Goal: Transaction & Acquisition: Purchase product/service

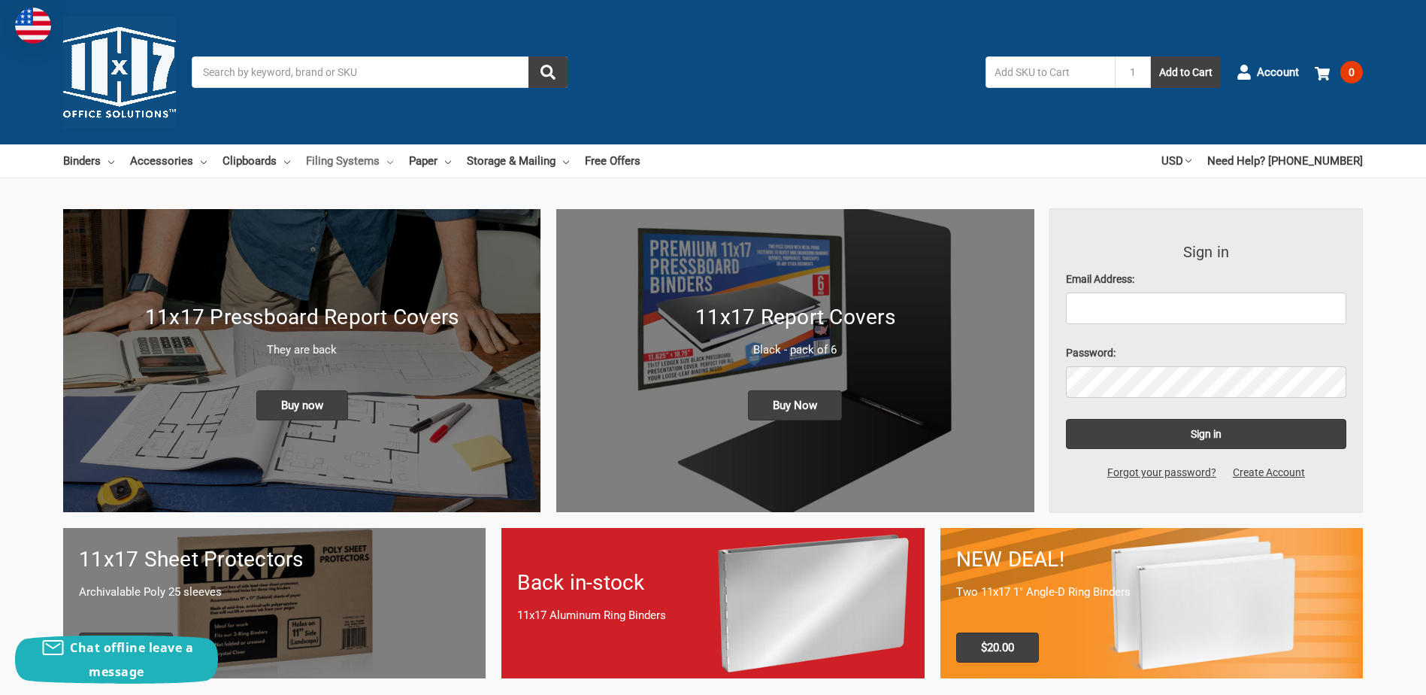
click at [383, 159] on link "Filing Systems" at bounding box center [349, 160] width 87 height 33
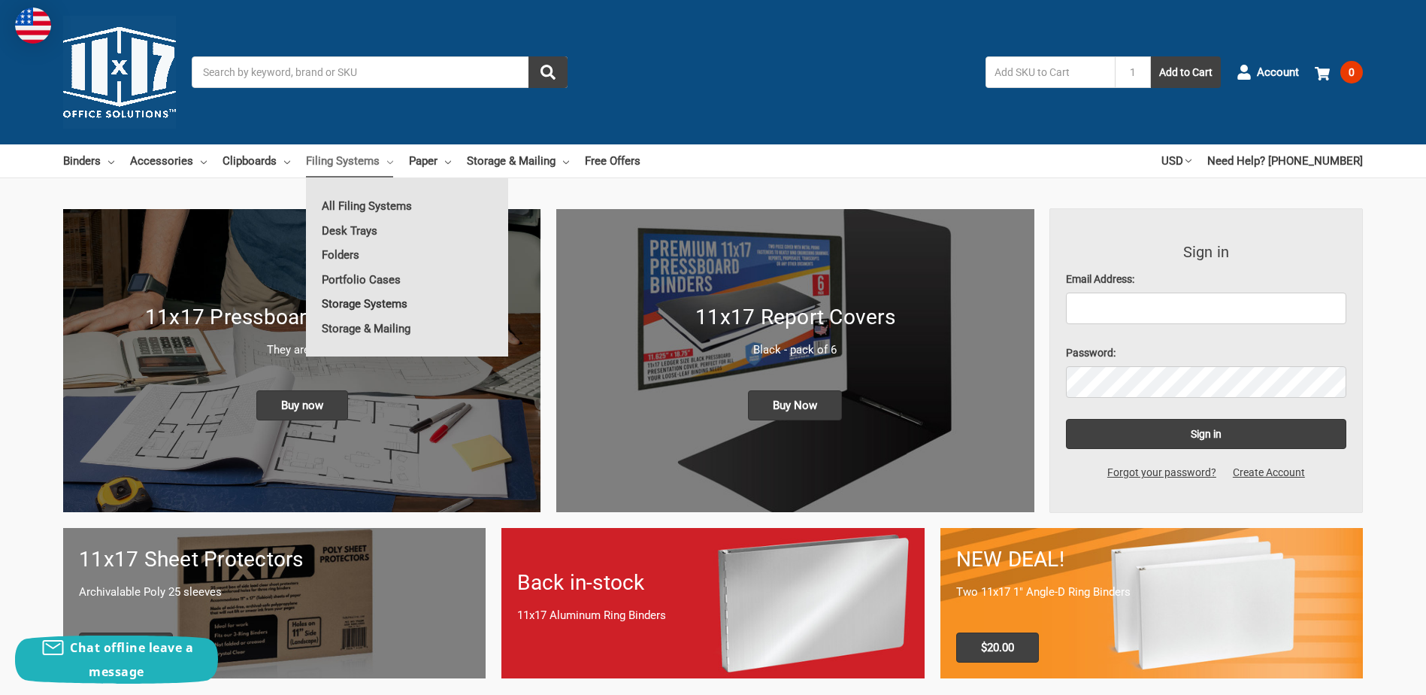
click at [383, 301] on link "Storage Systems" at bounding box center [407, 304] width 202 height 24
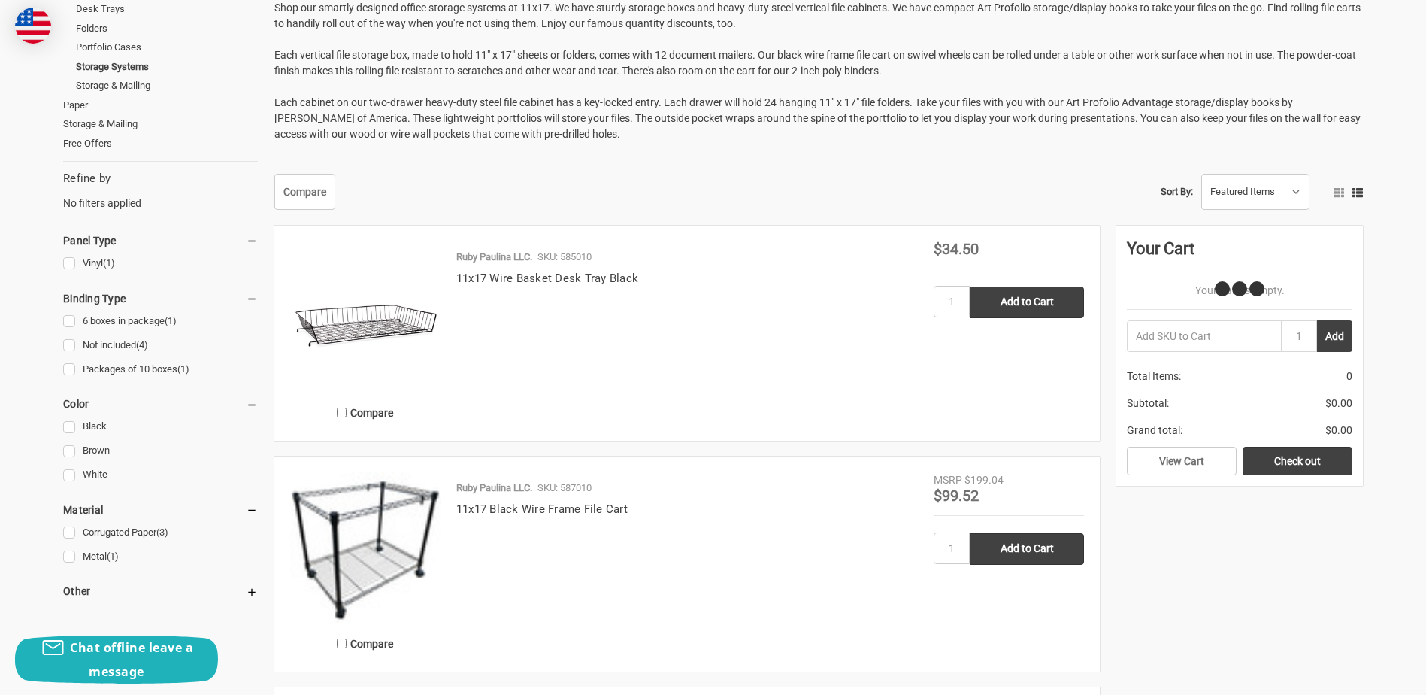
scroll to position [376, 0]
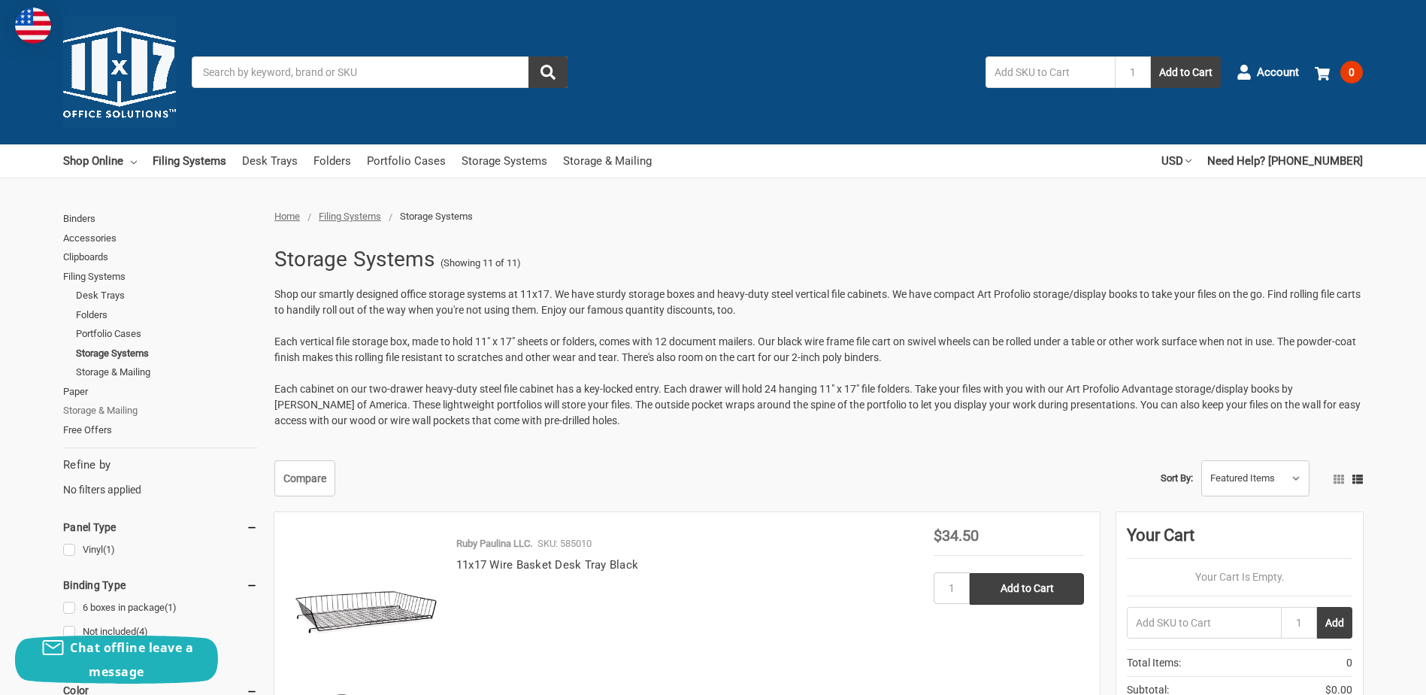
click at [134, 410] on link "Storage & Mailing" at bounding box center [160, 411] width 195 height 20
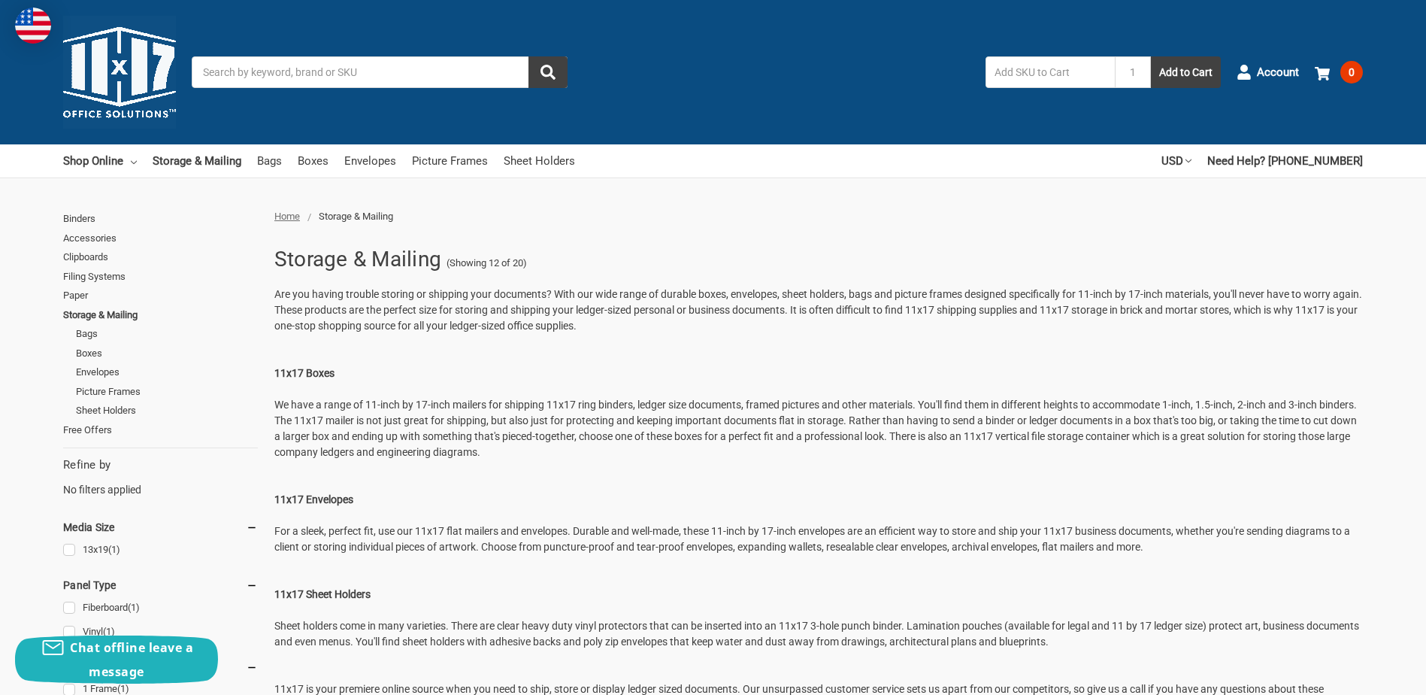
click at [365, 68] on input "Search" at bounding box center [380, 72] width 376 height 32
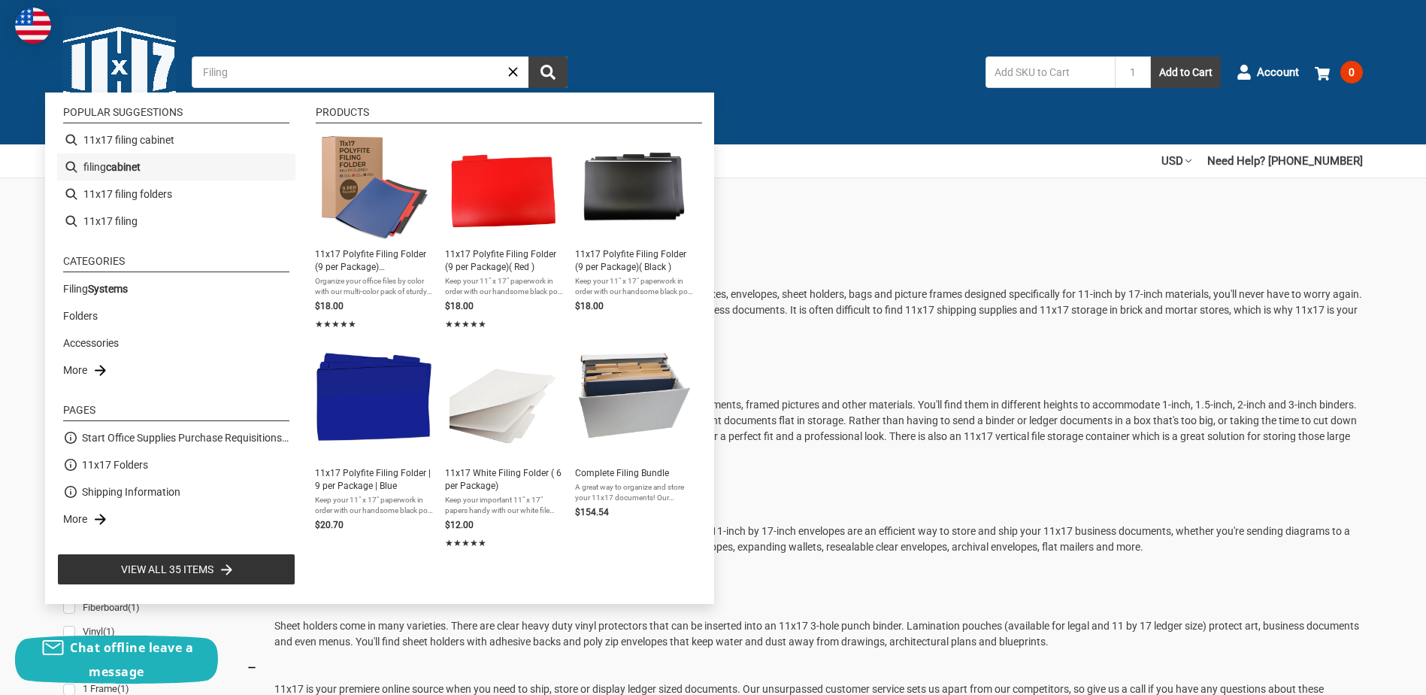
click at [139, 168] on b "cabinet" at bounding box center [123, 167] width 35 height 16
type input "filing cabinet"
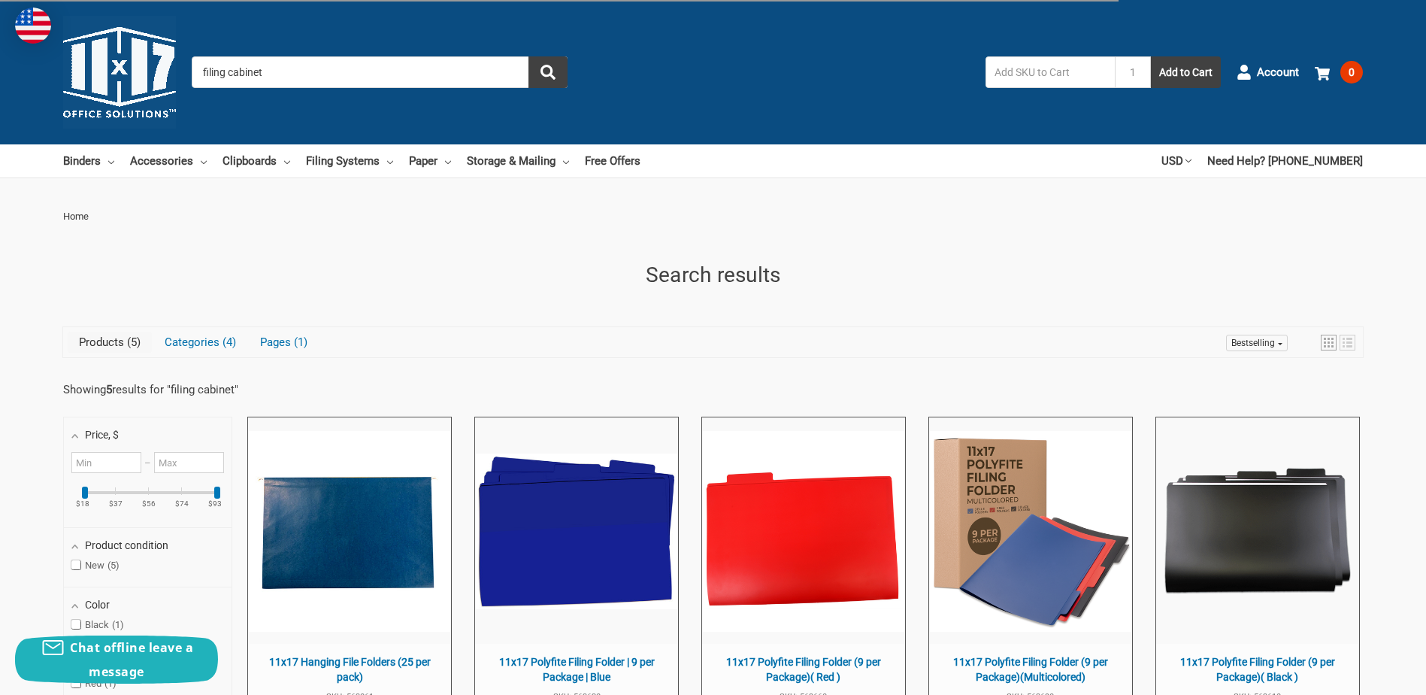
click at [362, 77] on input "filing cabinet" at bounding box center [380, 72] width 376 height 32
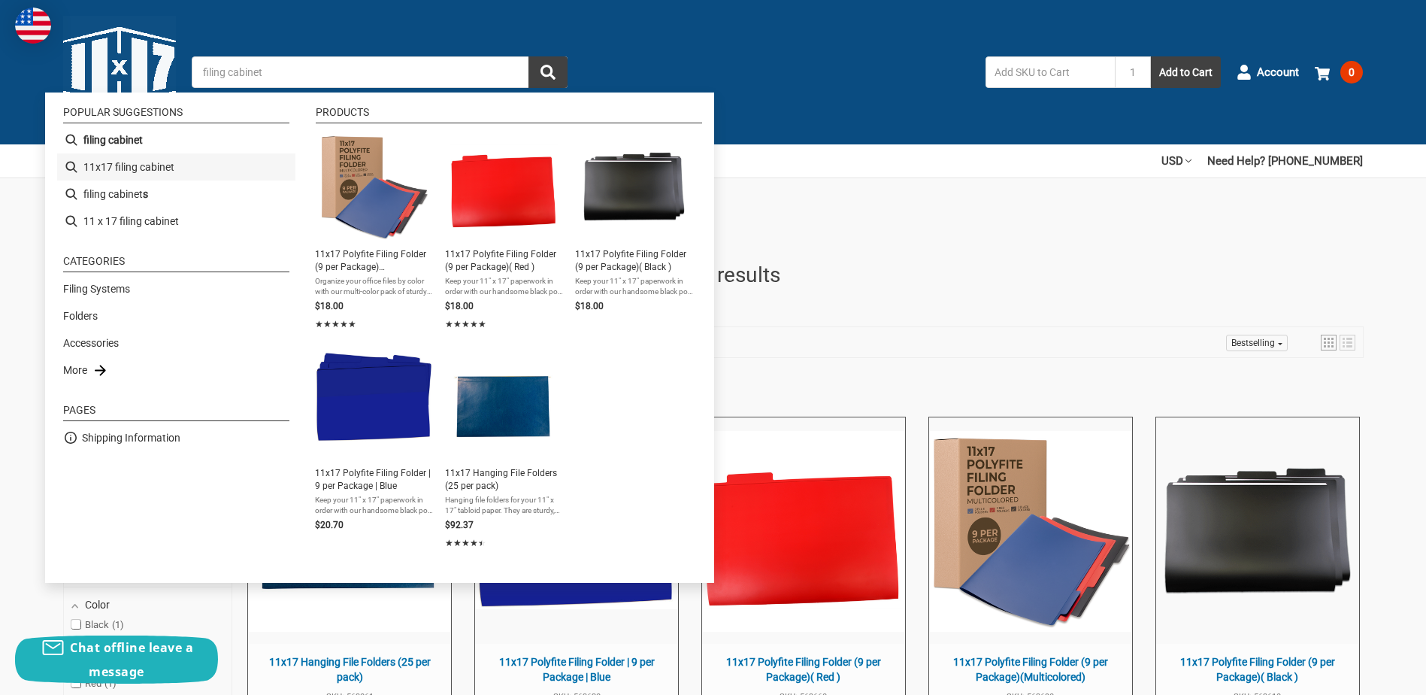
click at [144, 171] on li "11x17 filing cabinet" at bounding box center [176, 166] width 238 height 27
type input "11x17 filing cabinet"
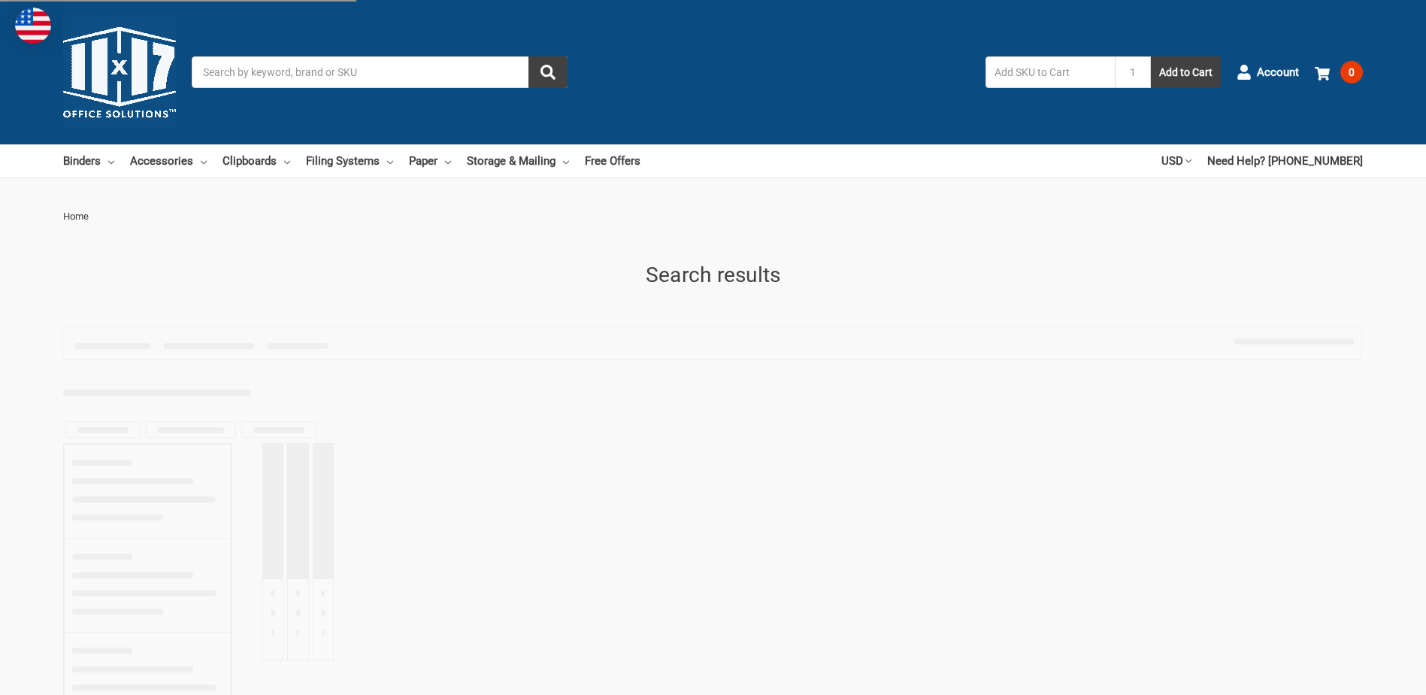
type input "11x17 filing cabinet"
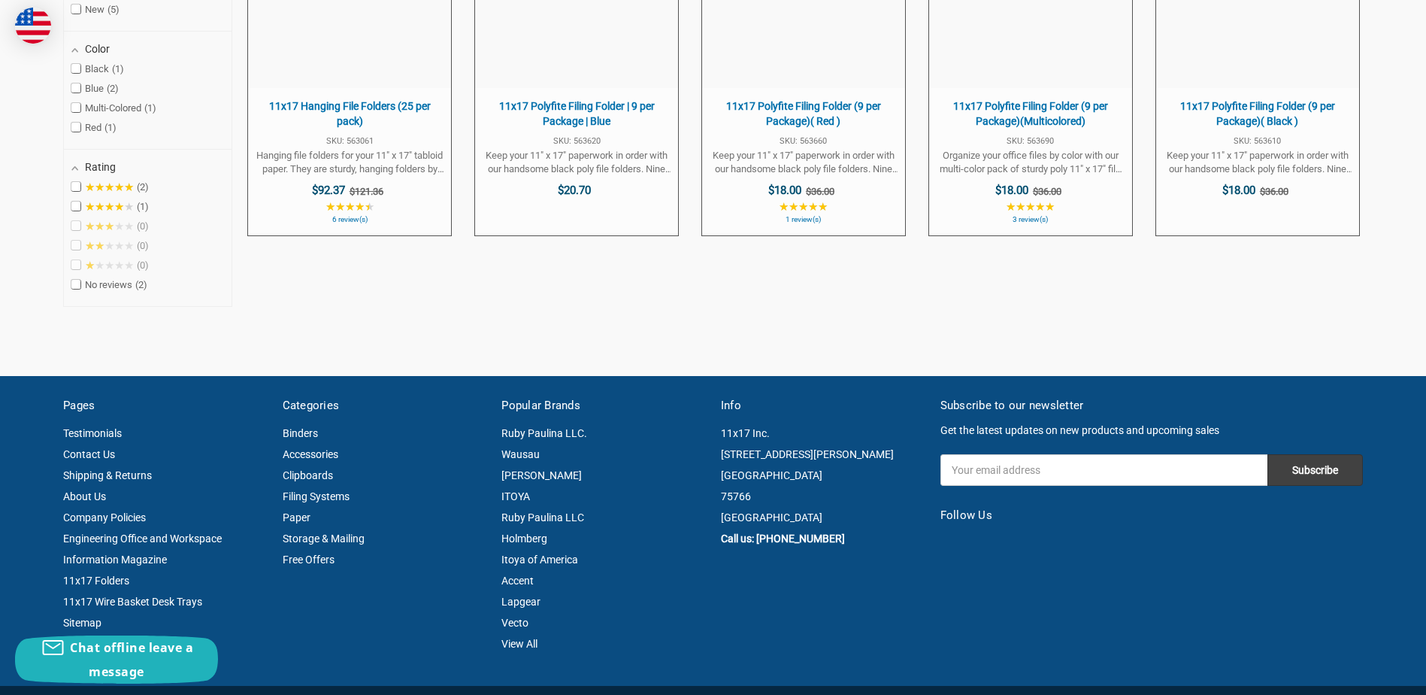
scroll to position [602, 0]
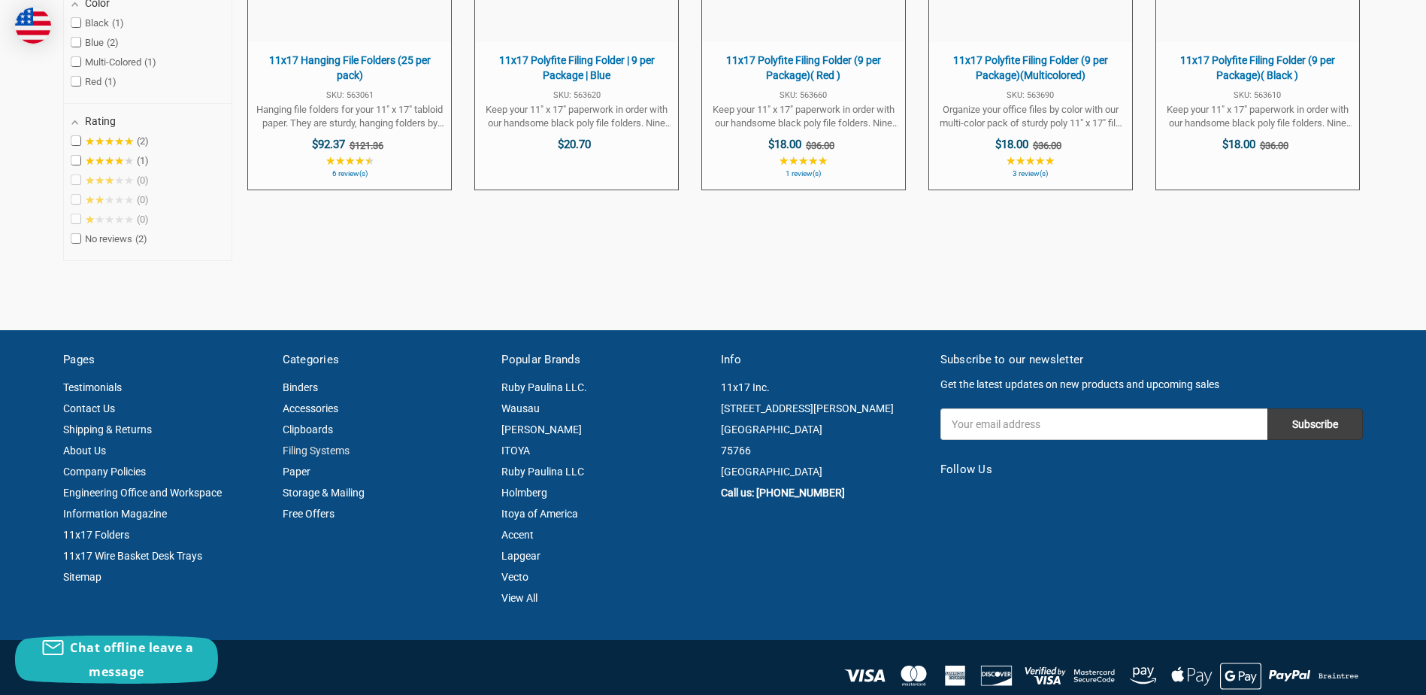
click at [326, 446] on link "Filing Systems" at bounding box center [316, 450] width 67 height 12
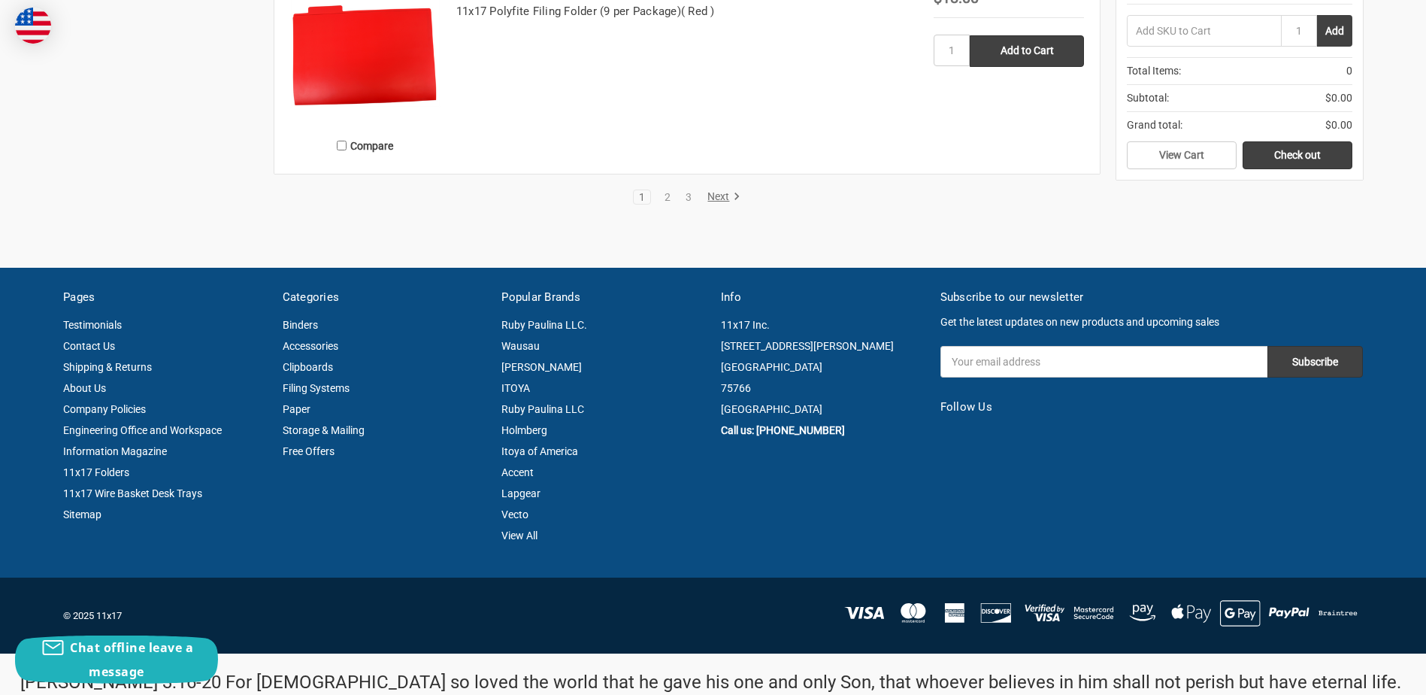
scroll to position [3309, 0]
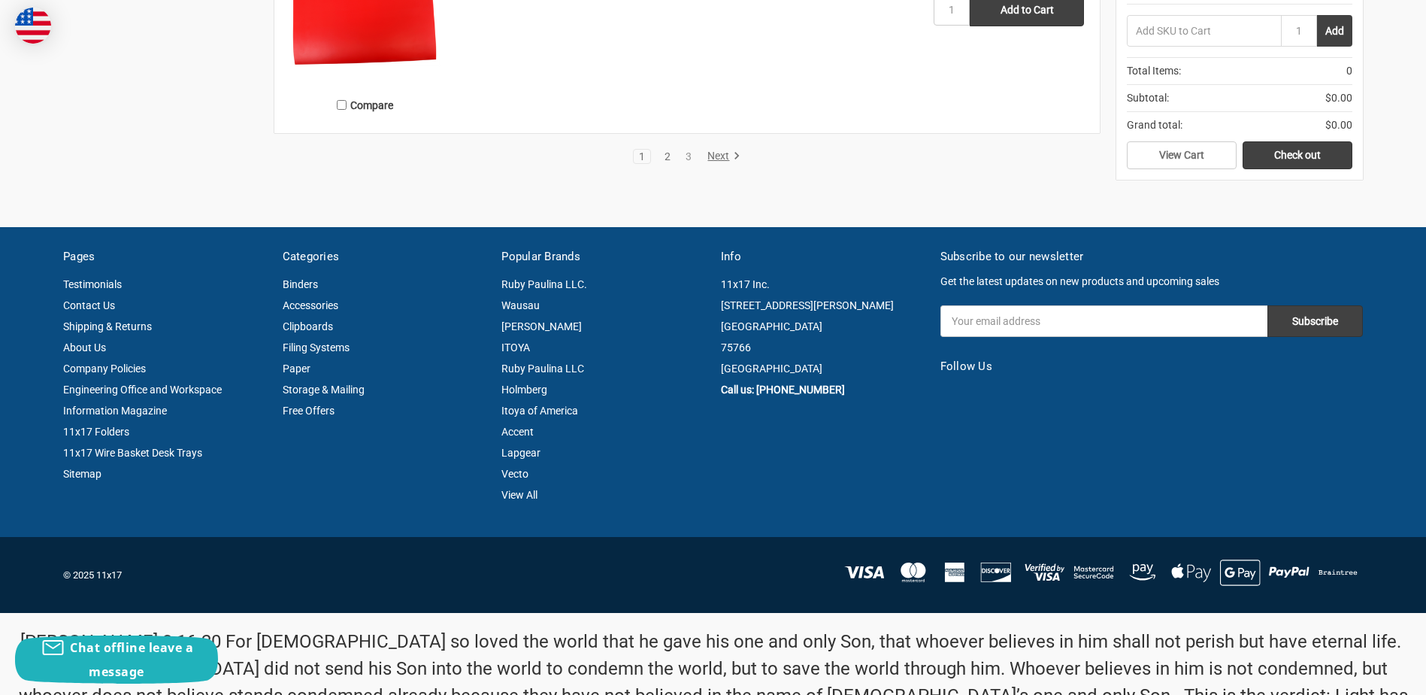
click at [667, 153] on link "2" at bounding box center [667, 156] width 17 height 11
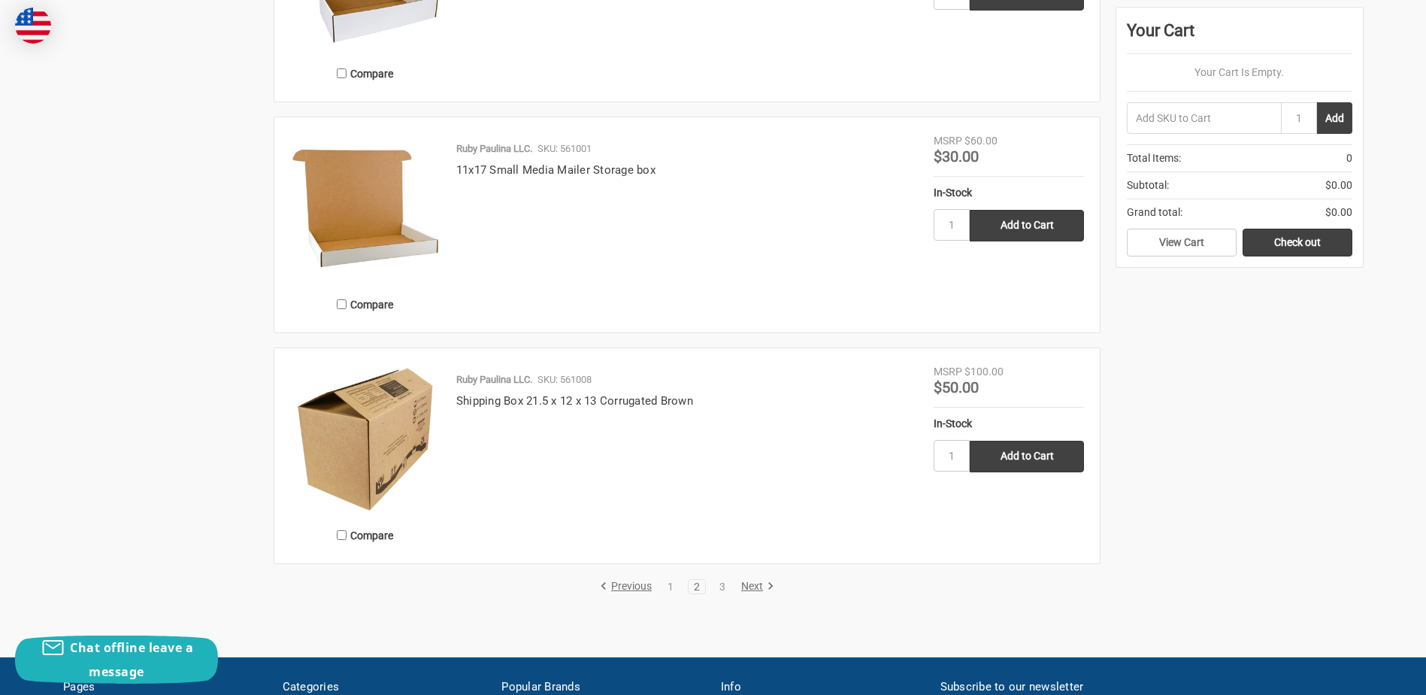
scroll to position [3083, 0]
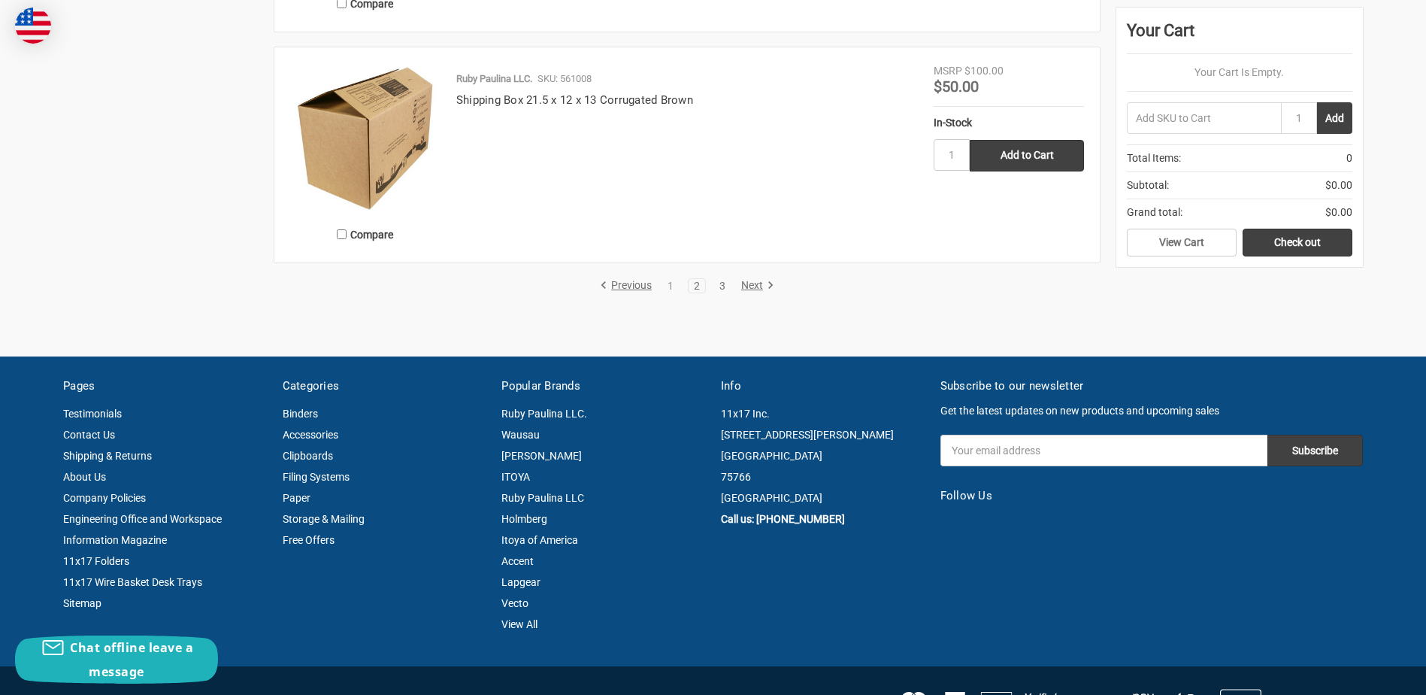
click at [727, 284] on link "3" at bounding box center [722, 285] width 17 height 11
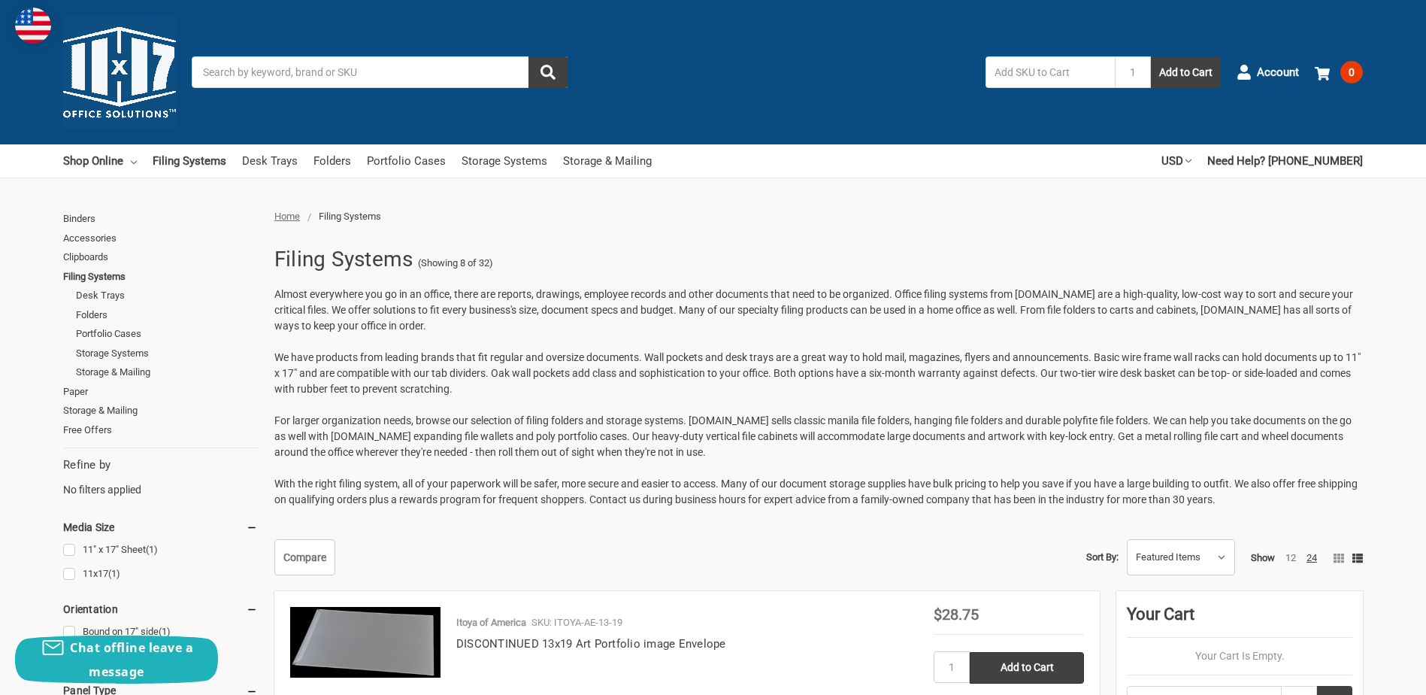
click at [293, 218] on span "Home" at bounding box center [287, 216] width 26 height 11
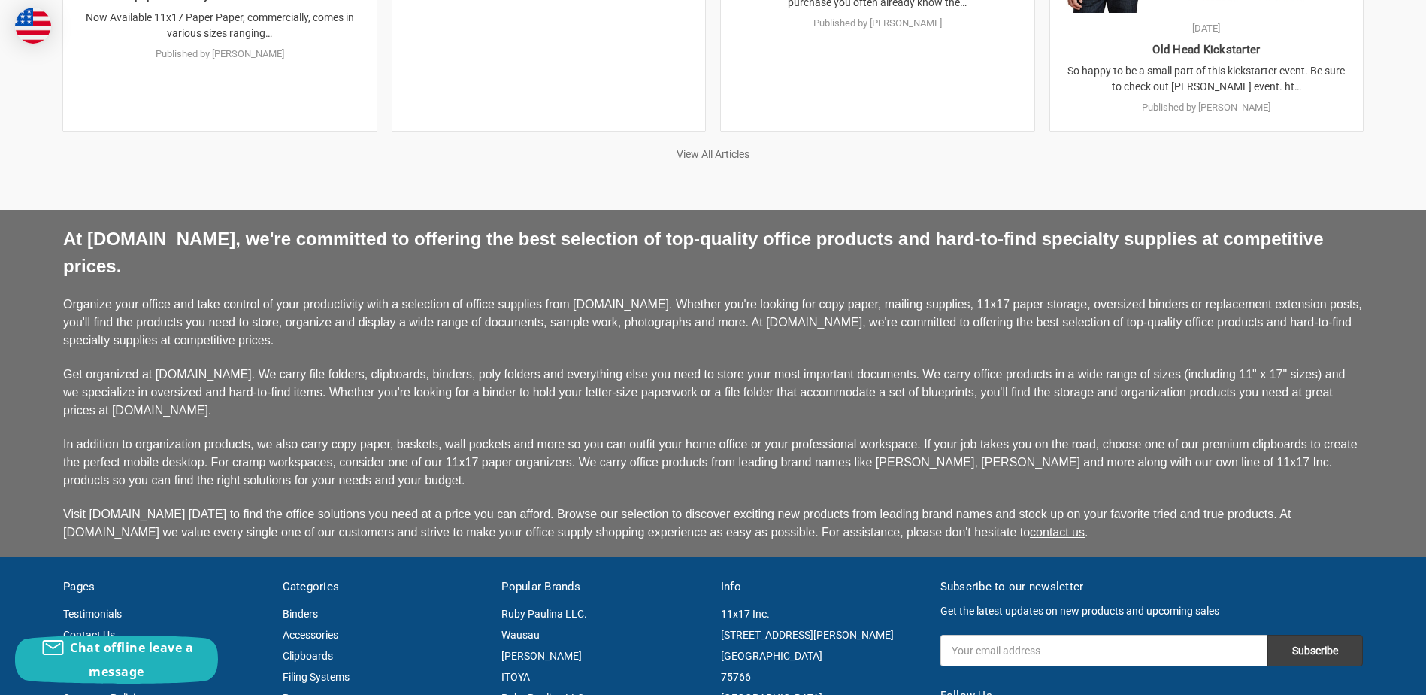
scroll to position [3534, 0]
